Goal: Navigation & Orientation: Find specific page/section

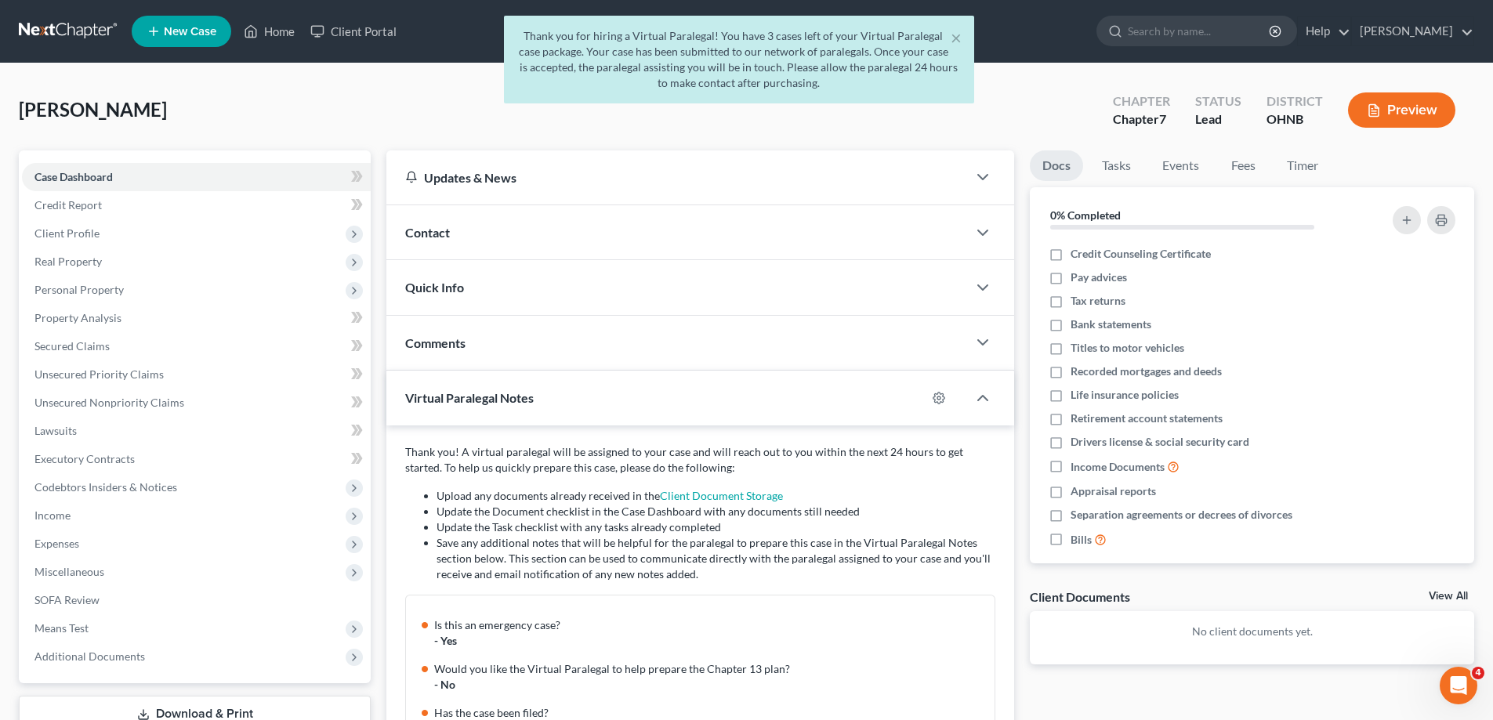
click at [100, 34] on div "× Thank you for hiring a Virtual Paralegal! You have 3 cases left of your Virtu…" at bounding box center [738, 64] width 1493 height 96
click at [246, 28] on div "× Thank you for hiring a Virtual Paralegal! You have 3 cases left of your Virtu…" at bounding box center [738, 64] width 1493 height 96
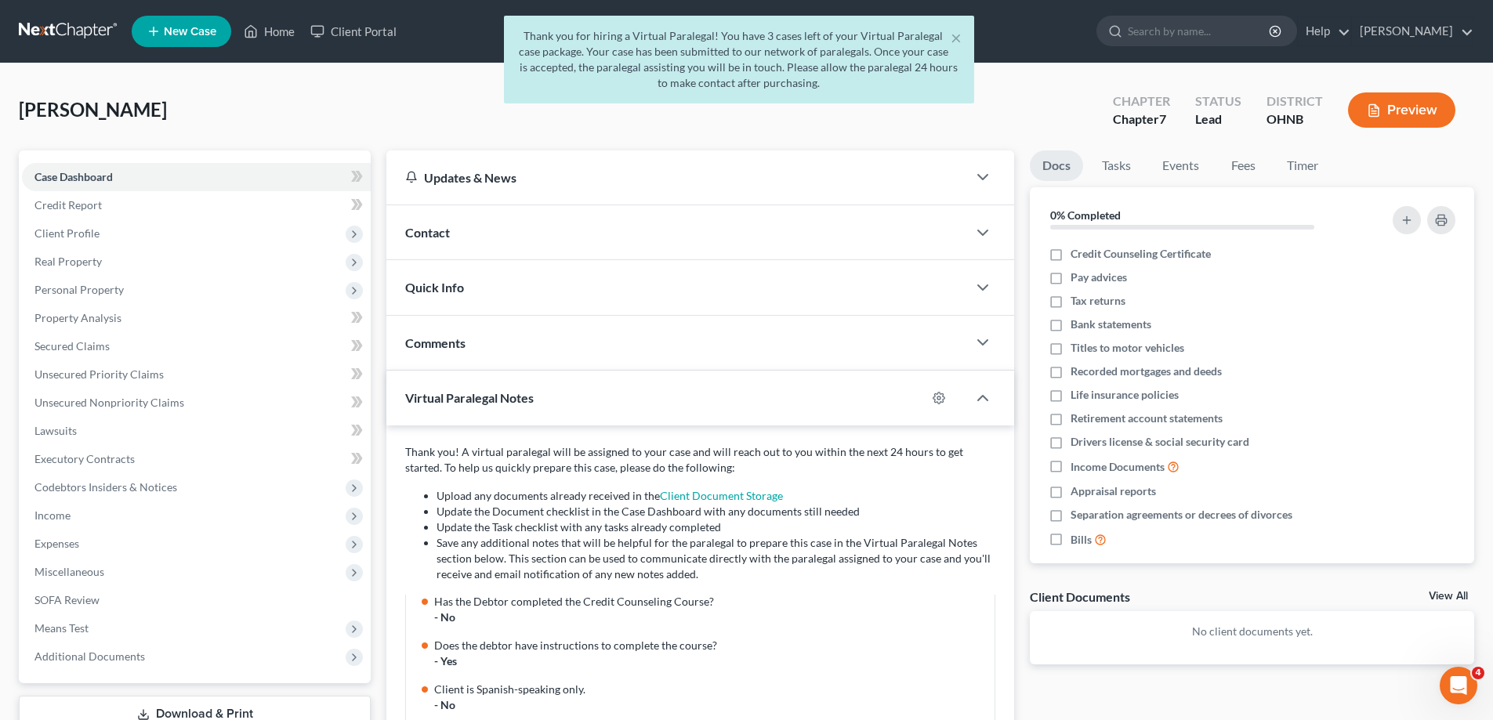
click at [80, 29] on div "× Thank you for hiring a Virtual Paralegal! You have 3 cases left of your Virtu…" at bounding box center [738, 64] width 1493 height 96
click at [67, 42] on div "× Thank you for hiring a Virtual Paralegal! You have 3 cases left of your Virtu…" at bounding box center [738, 64] width 1493 height 96
click at [264, 32] on div "× Thank you for hiring a Virtual Paralegal! You have 3 cases left of your Virtu…" at bounding box center [738, 64] width 1493 height 96
click at [265, 31] on div "× Thank you for hiring a Virtual Paralegal! You have 3 cases left of your Virtu…" at bounding box center [738, 64] width 1493 height 96
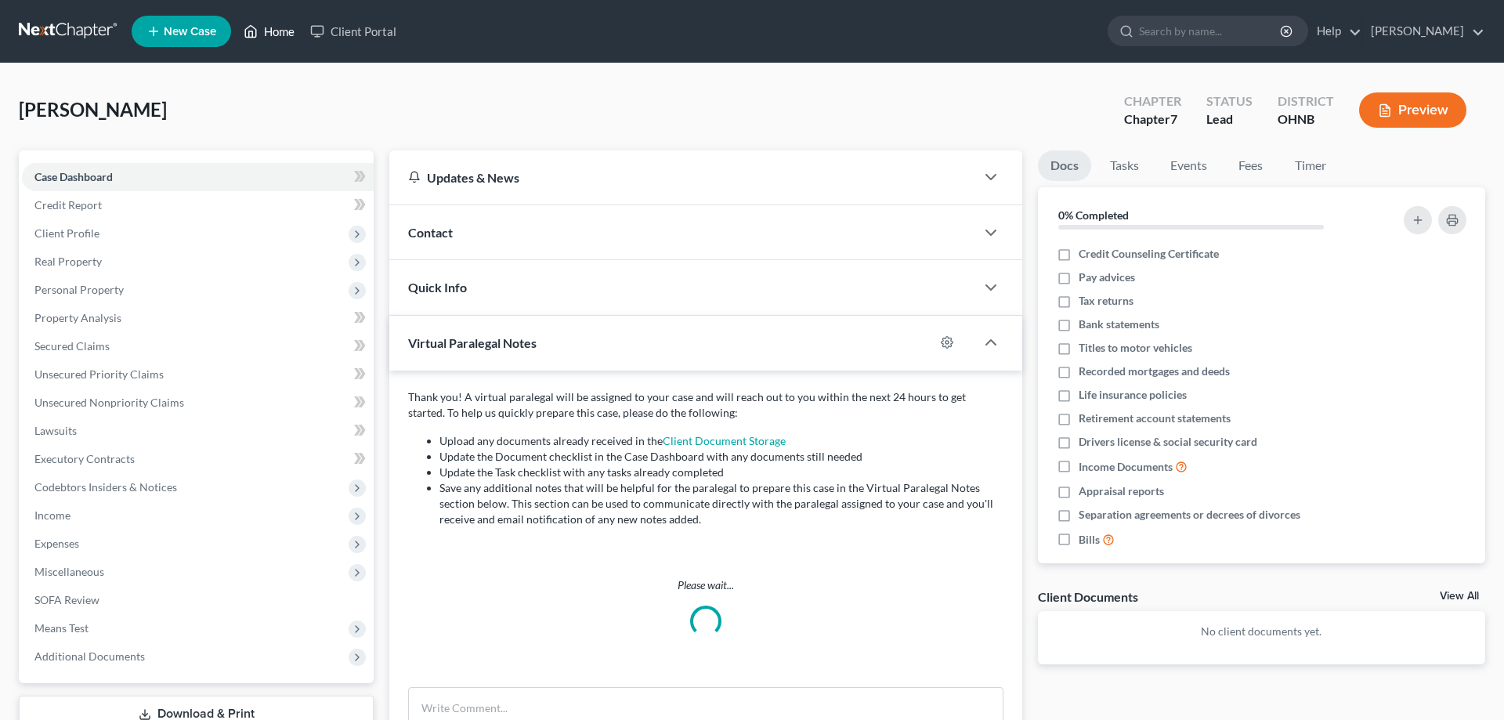
click at [266, 40] on link "Home" at bounding box center [269, 31] width 67 height 28
